Goal: Use online tool/utility: Utilize a website feature to perform a specific function

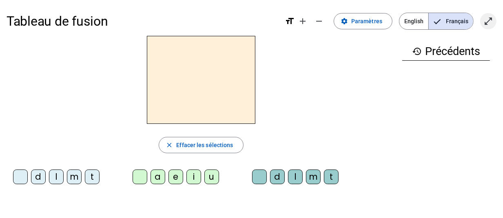
click at [489, 16] on mat-icon "open_in_full" at bounding box center [488, 21] width 10 height 10
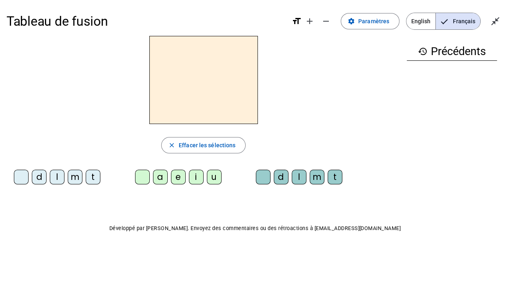
click at [95, 177] on div "t" at bounding box center [93, 177] width 15 height 15
click at [174, 180] on div "e" at bounding box center [178, 177] width 15 height 15
click at [42, 180] on div "d" at bounding box center [39, 177] width 15 height 15
click at [80, 181] on div "m" at bounding box center [75, 177] width 15 height 15
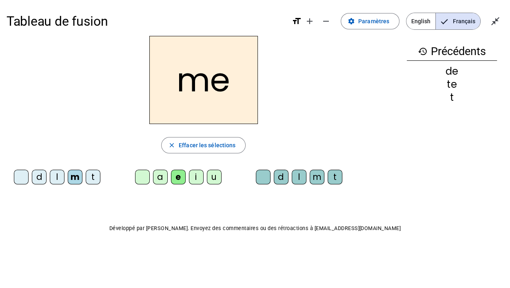
click at [164, 176] on div "a" at bounding box center [160, 177] width 15 height 15
click at [296, 180] on div "l" at bounding box center [299, 177] width 15 height 15
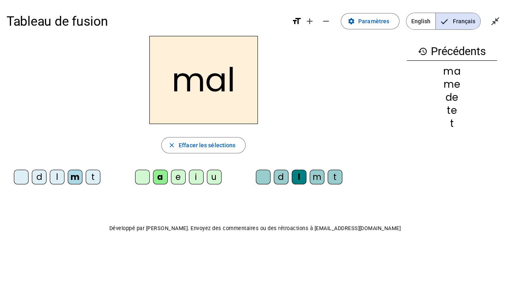
click at [188, 180] on letter-bubble "e" at bounding box center [180, 179] width 18 height 18
click at [207, 179] on div "u" at bounding box center [214, 177] width 15 height 15
click at [196, 179] on div "i" at bounding box center [196, 177] width 15 height 15
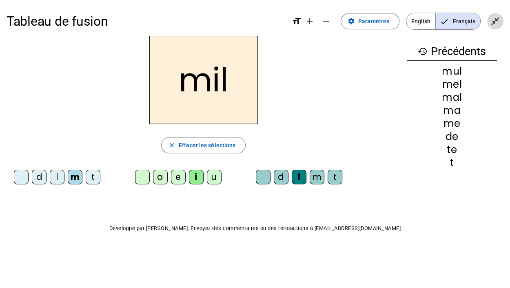
click at [494, 18] on mat-icon "close_fullscreen" at bounding box center [495, 21] width 10 height 10
